Goal: Information Seeking & Learning: Learn about a topic

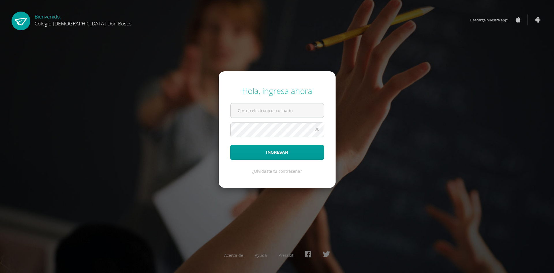
click at [265, 115] on input "text" at bounding box center [277, 110] width 93 height 14
type input "p.rodas.6cdb@gmail.com"
click at [230, 145] on button "Ingresar" at bounding box center [277, 152] width 94 height 15
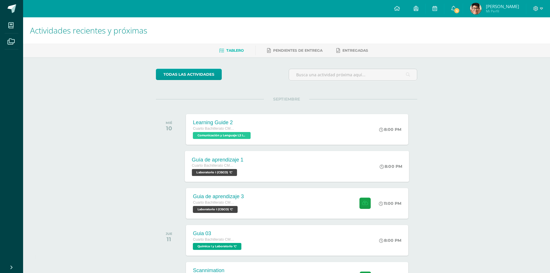
click at [287, 175] on div "Guía de aprendizaje 1 Cuarto Bachillerato CMP Bachillerato en CCLL con Orientac…" at bounding box center [297, 166] width 224 height 31
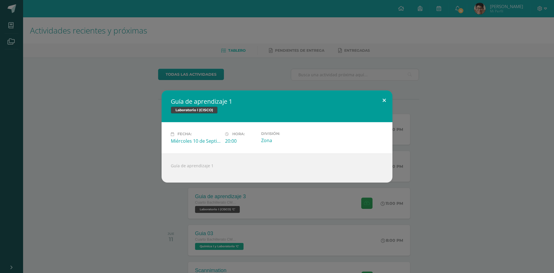
click at [385, 99] on button at bounding box center [384, 100] width 16 height 20
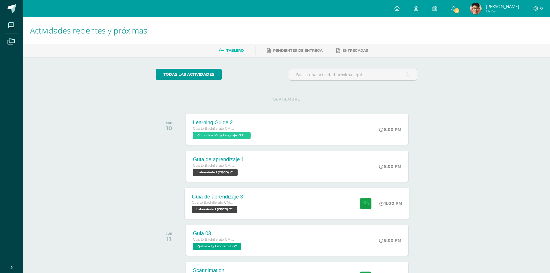
click at [302, 198] on div "Guia de aprendizaje 3 Cuarto Bachillerato CMP Bachillerato en CCLL con Orientac…" at bounding box center [297, 203] width 224 height 31
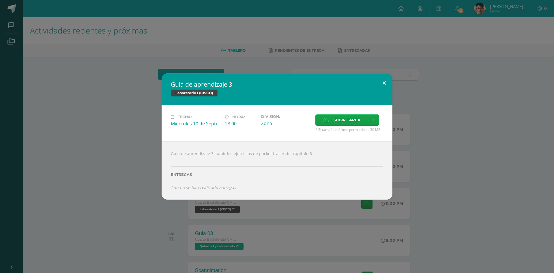
click at [384, 85] on button at bounding box center [384, 83] width 16 height 20
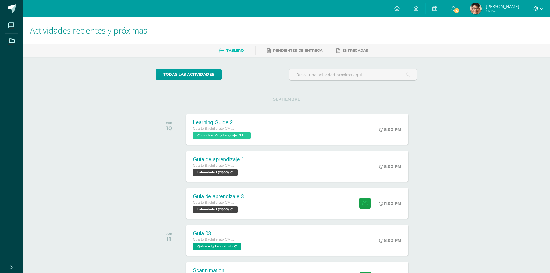
click at [537, 9] on icon at bounding box center [535, 8] width 5 height 5
click at [510, 40] on link "Cerrar sesión" at bounding box center [520, 39] width 46 height 8
